Goal: Transaction & Acquisition: Purchase product/service

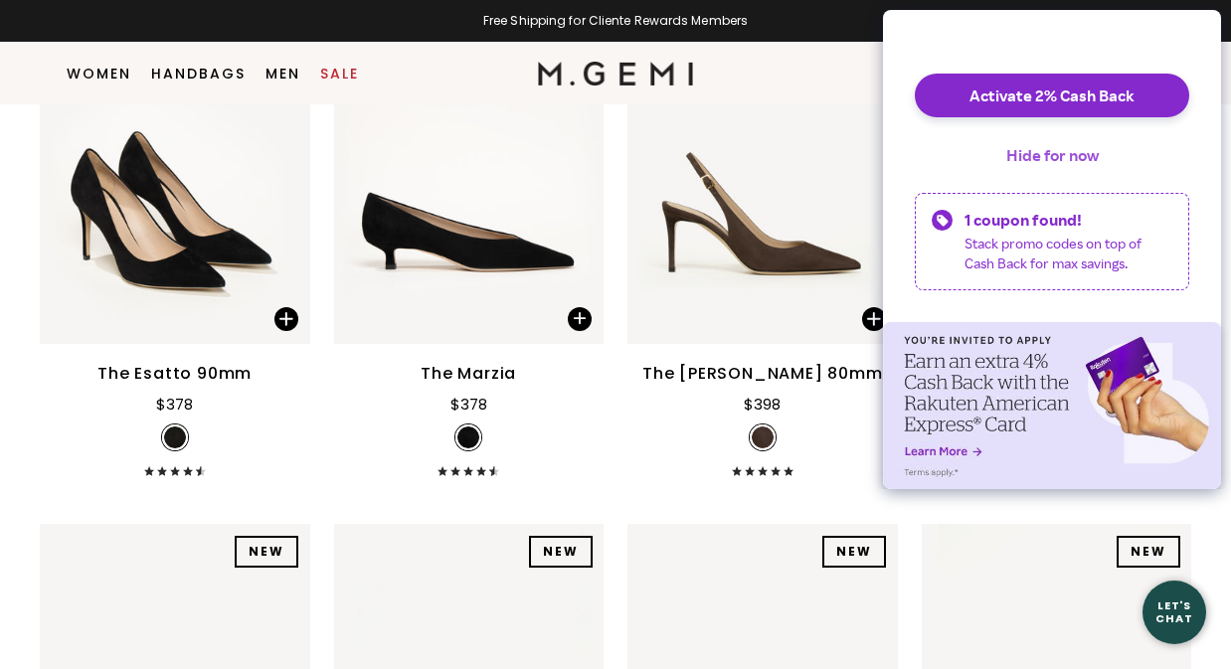
click at [1034, 175] on button "Hide for now" at bounding box center [1052, 155] width 124 height 44
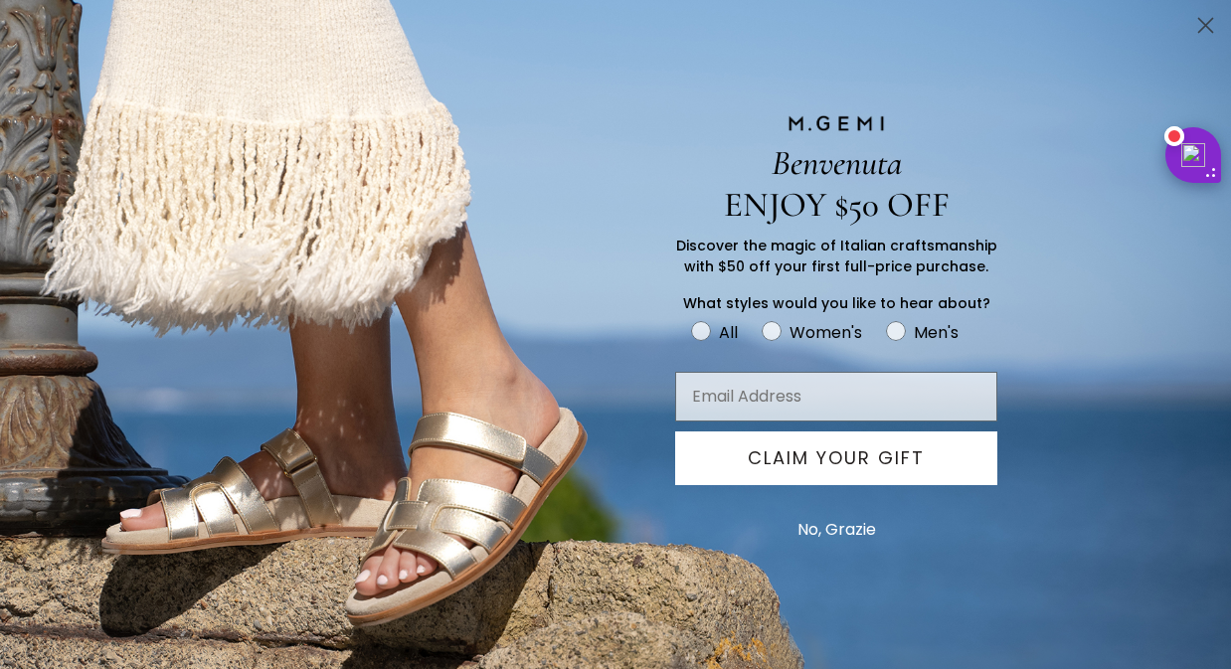
click at [1212, 33] on icon "Close dialog" at bounding box center [1206, 26] width 14 height 14
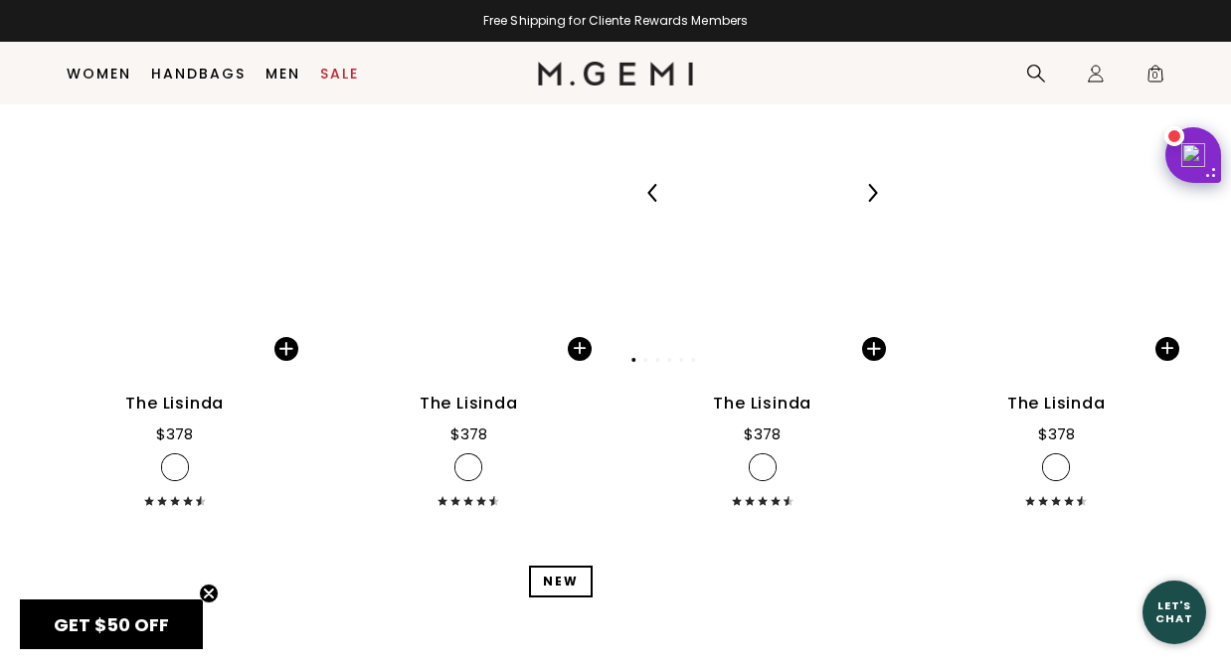
scroll to position [2003, 0]
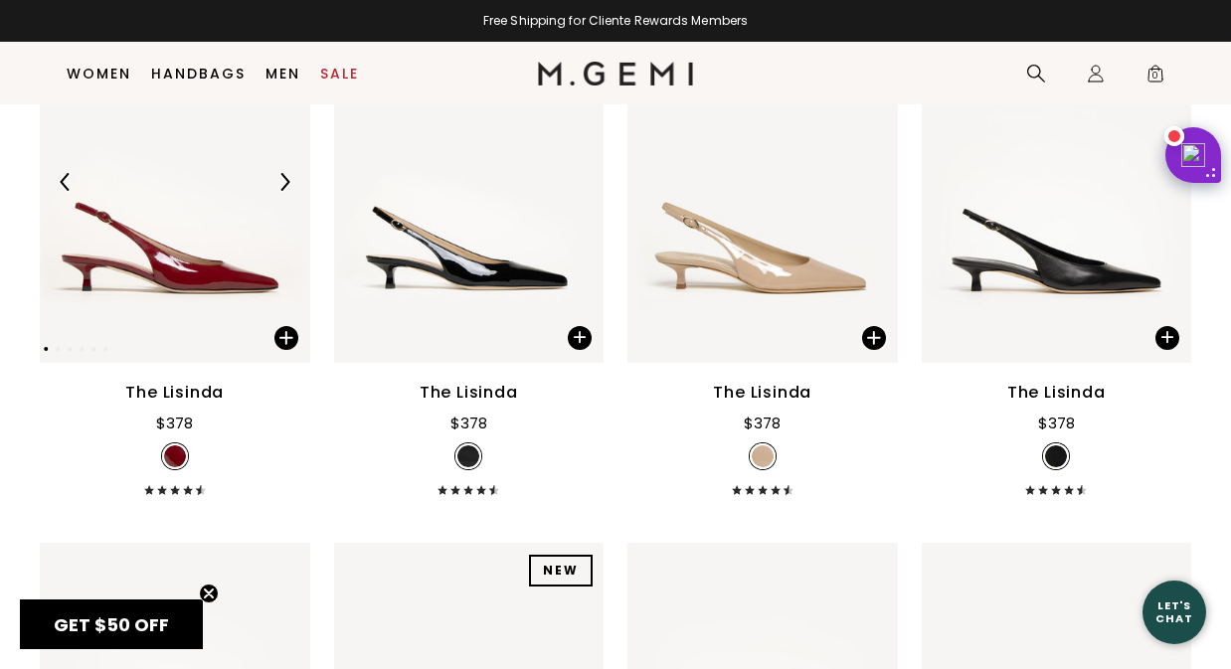
click at [285, 191] on img at bounding box center [284, 182] width 18 height 18
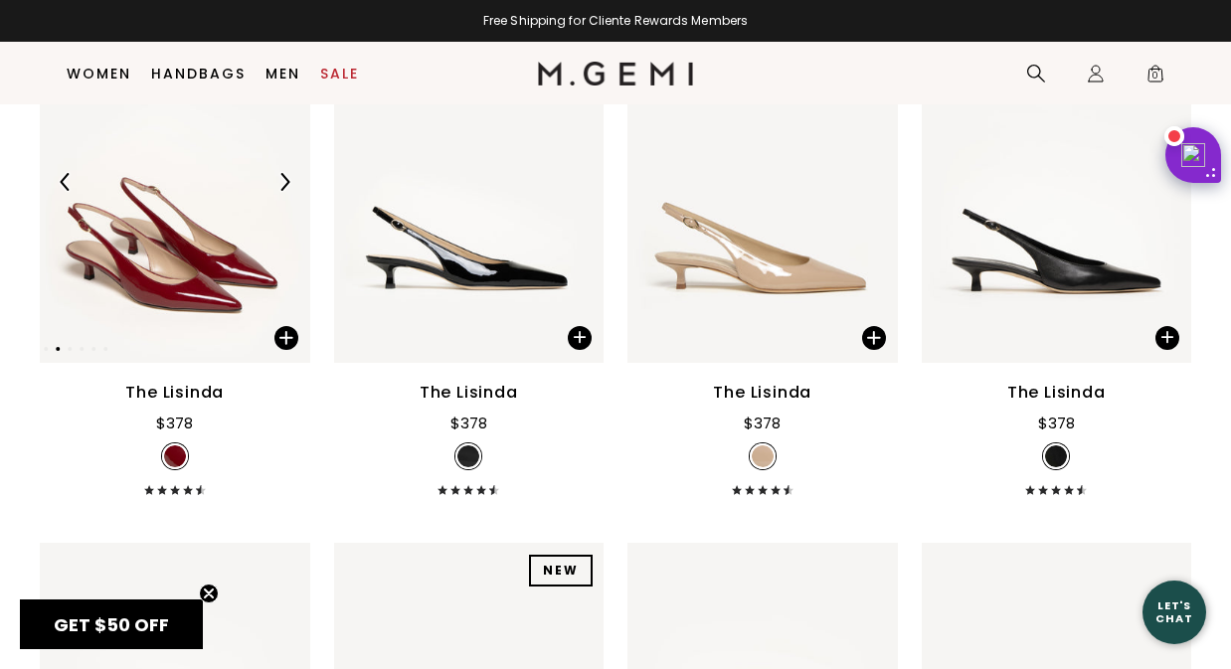
click at [285, 191] on img at bounding box center [284, 182] width 18 height 18
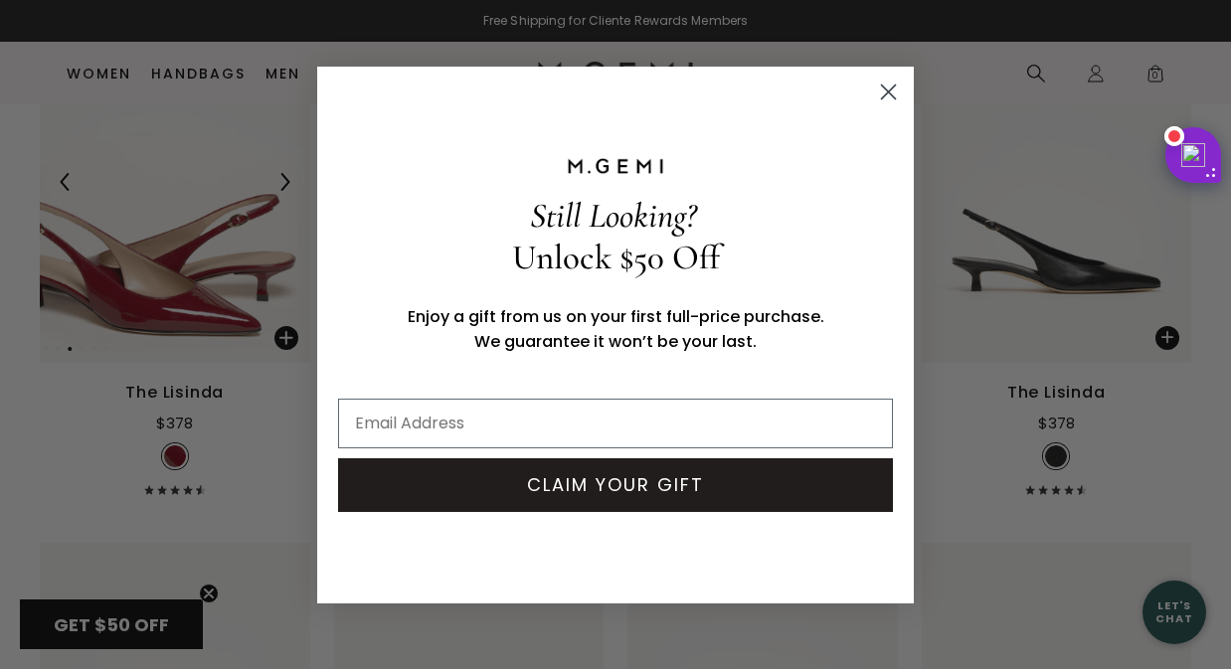
click at [285, 212] on div "Close dialog Still Looking? Unlock $50 Off Enjoy a gift from us on your first f…" at bounding box center [615, 334] width 1231 height 669
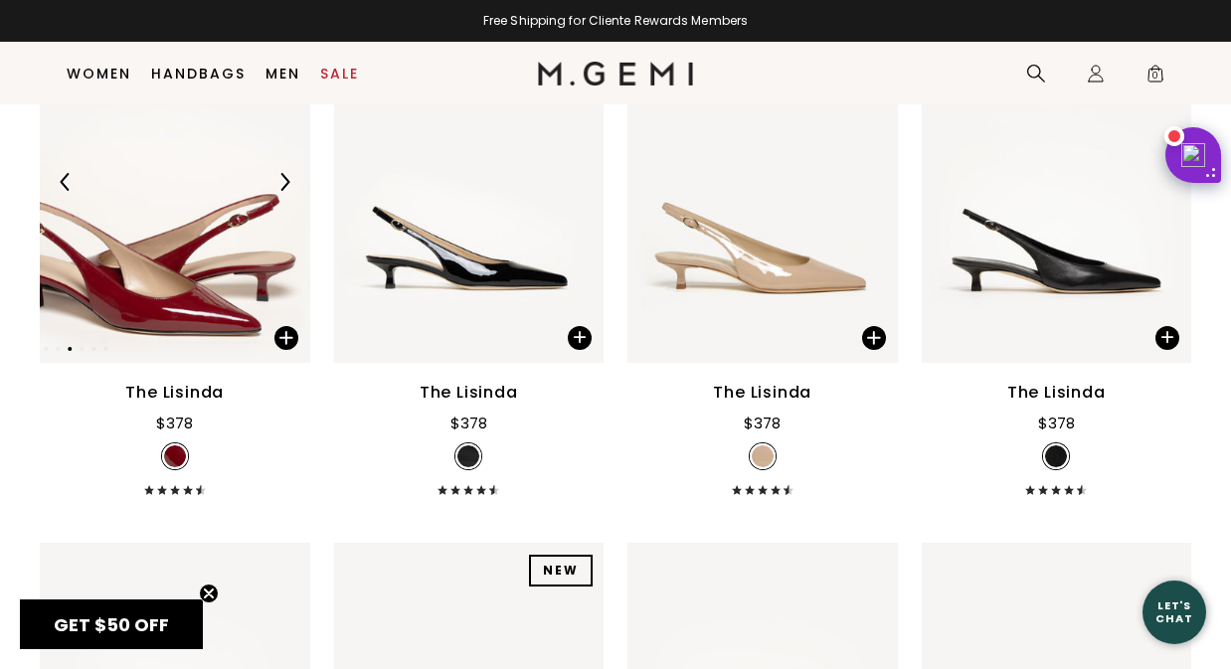
click at [274, 198] on div at bounding box center [284, 182] width 32 height 32
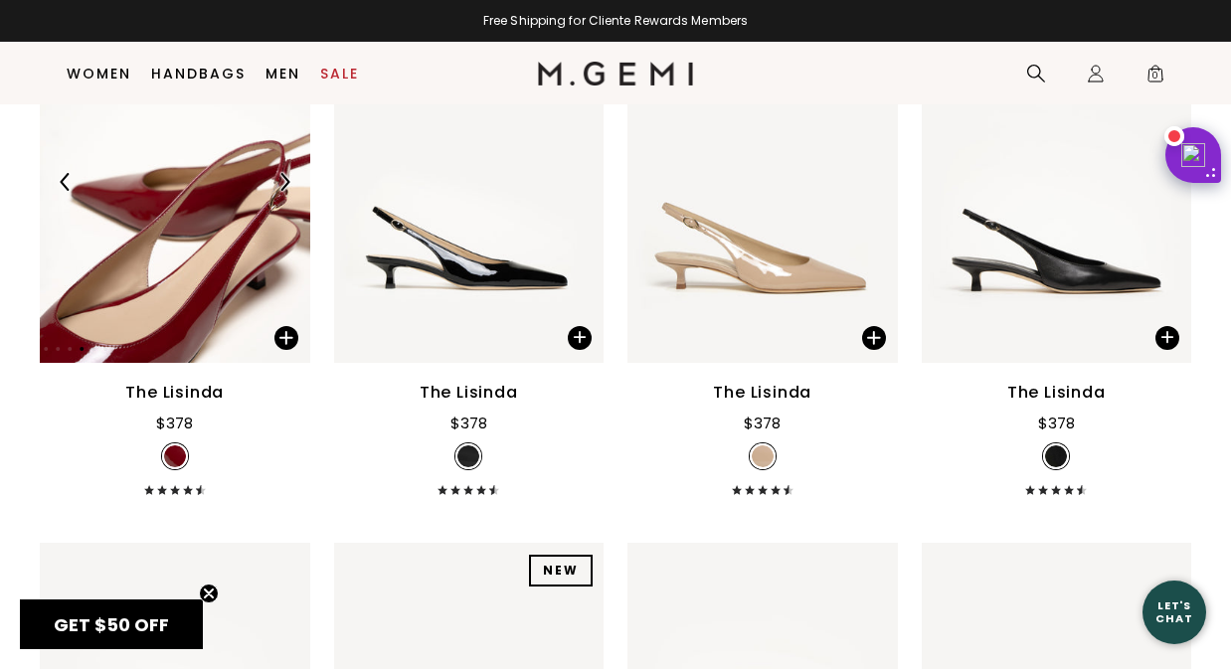
click at [281, 191] on img at bounding box center [284, 182] width 18 height 18
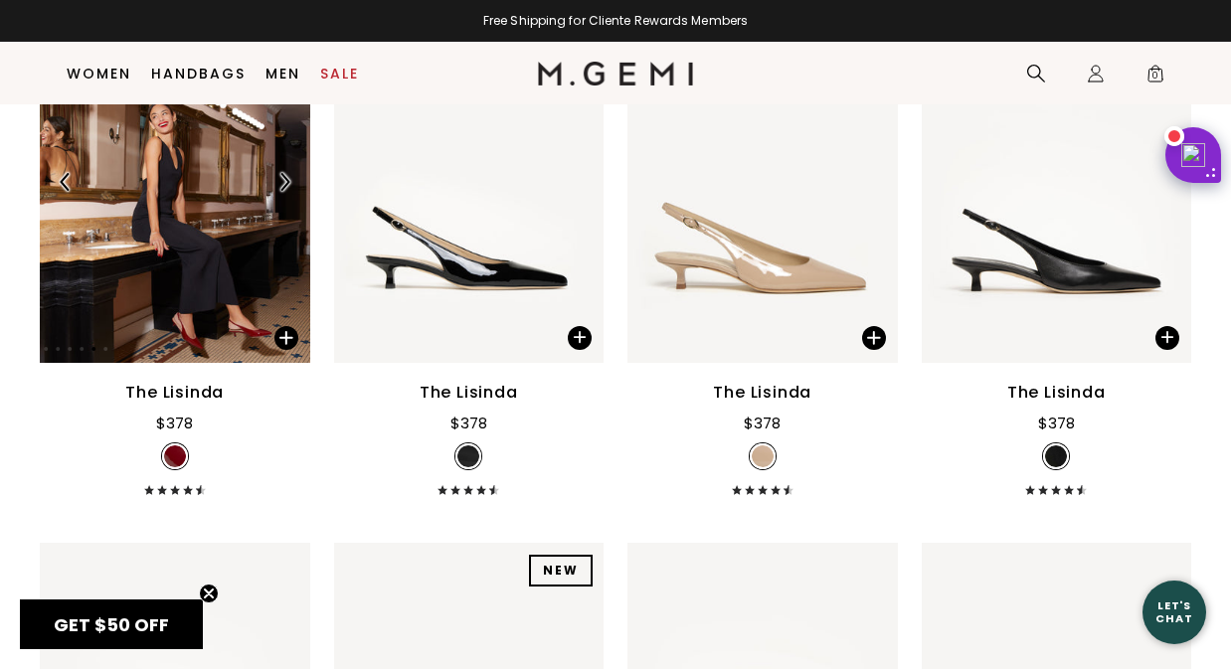
click at [281, 191] on img at bounding box center [284, 182] width 18 height 18
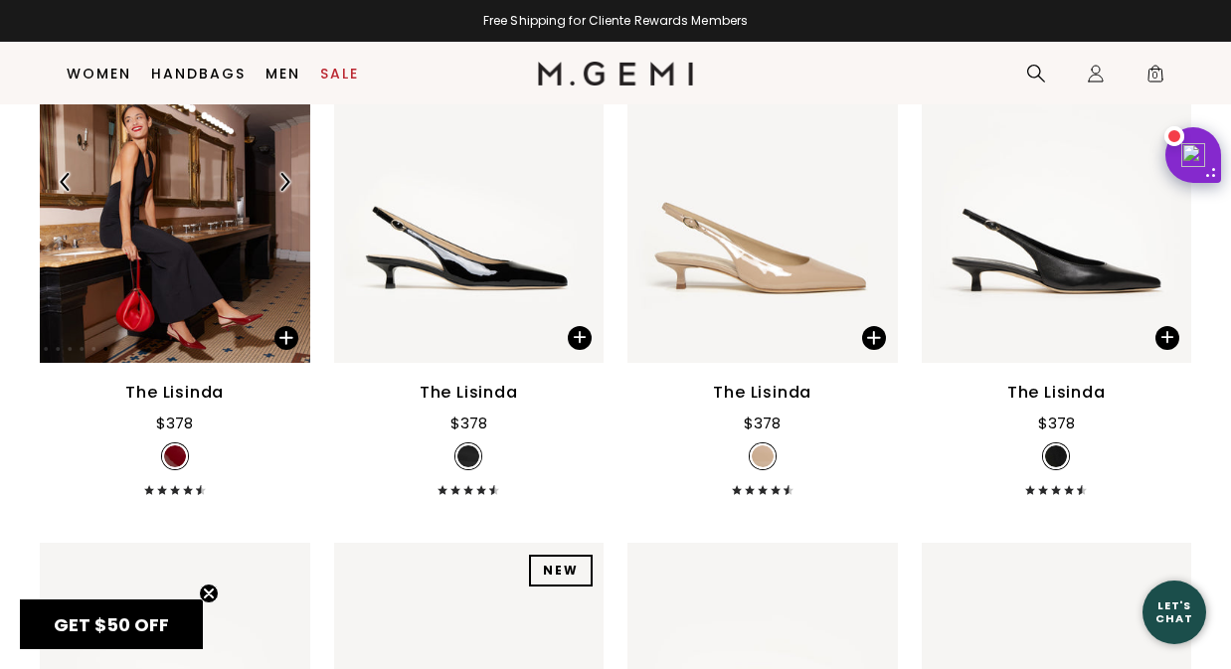
click at [281, 191] on img at bounding box center [284, 182] width 18 height 18
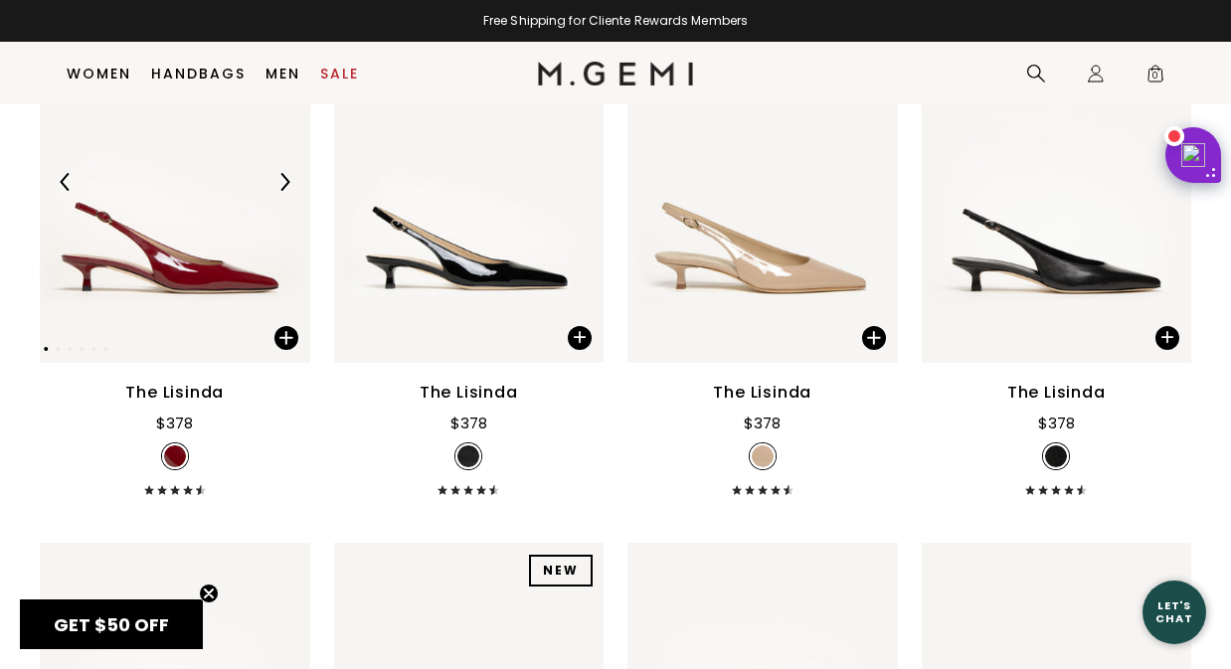
click at [205, 291] on img at bounding box center [175, 182] width 270 height 361
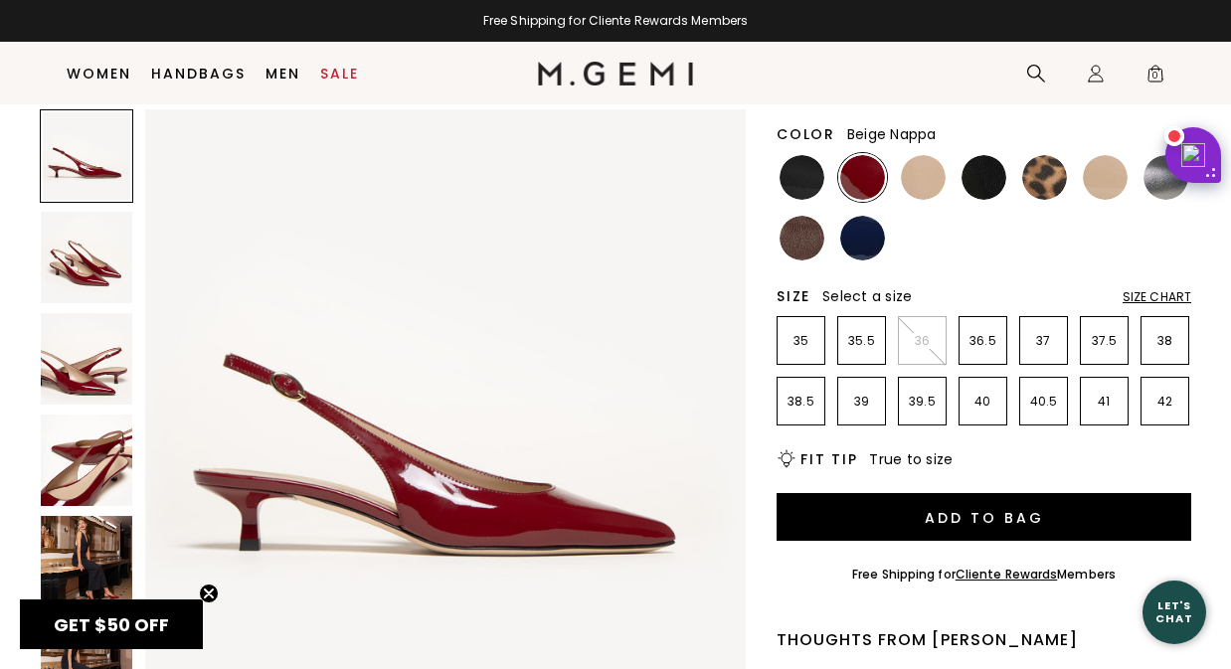
click at [913, 173] on img at bounding box center [923, 177] width 45 height 45
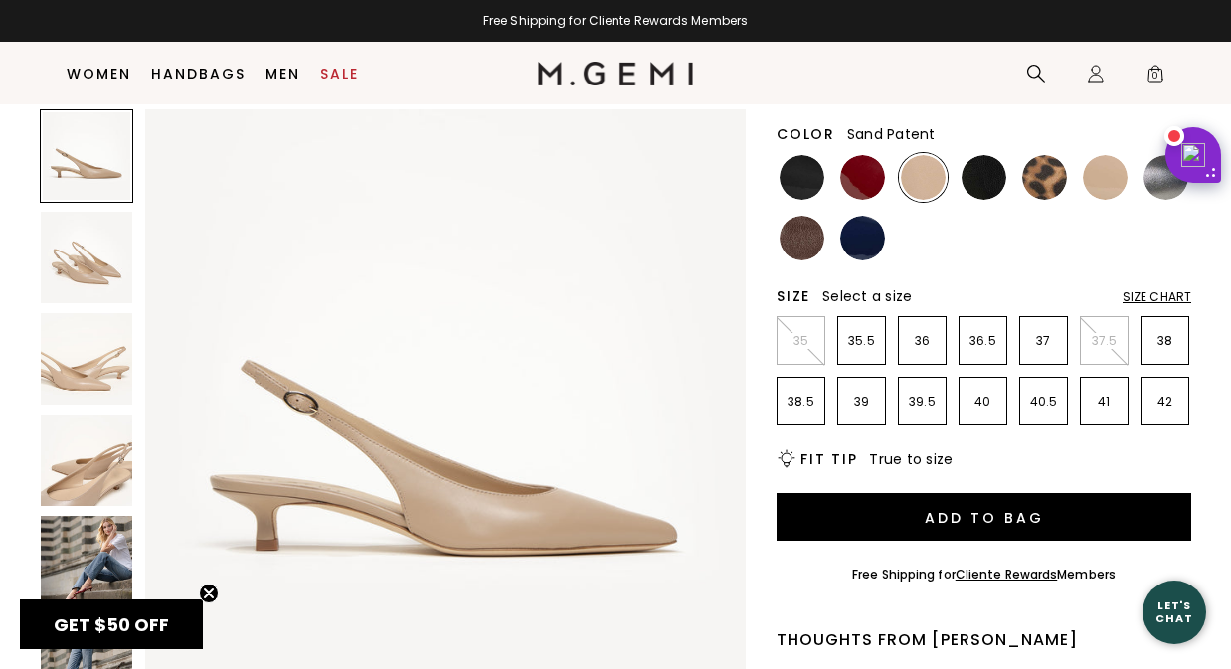
click at [1116, 170] on img at bounding box center [1105, 177] width 45 height 45
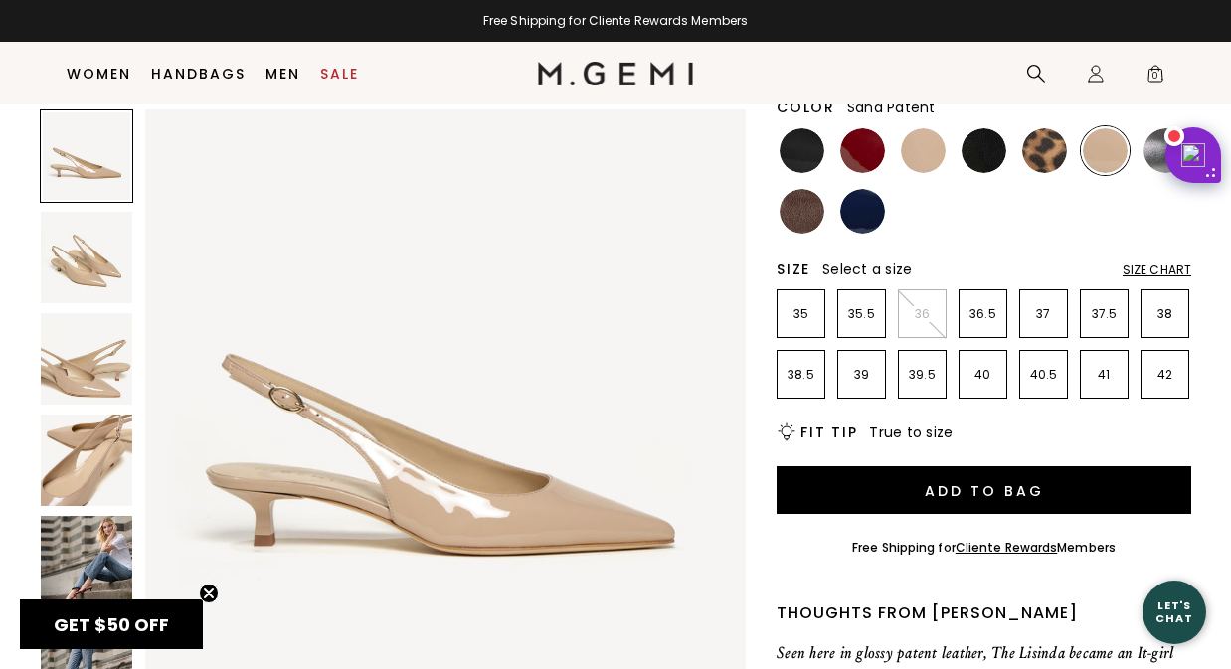
scroll to position [212, 0]
